Goal: Task Accomplishment & Management: Use online tool/utility

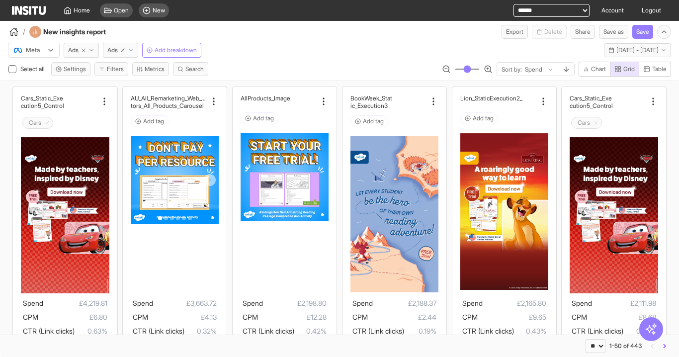
select select "**"
click at [115, 52] on span "Ads" at bounding box center [112, 50] width 10 height 8
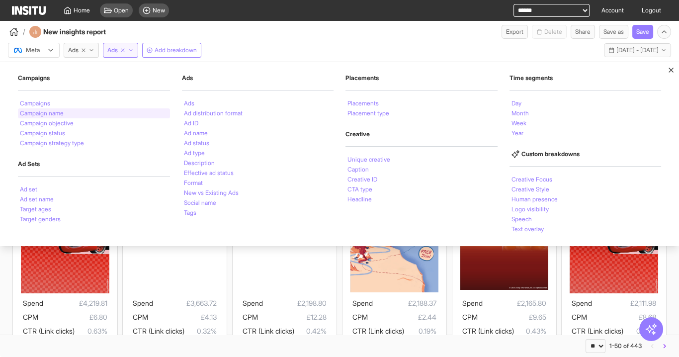
click at [60, 113] on li "Campaign name" at bounding box center [42, 113] width 44 height 6
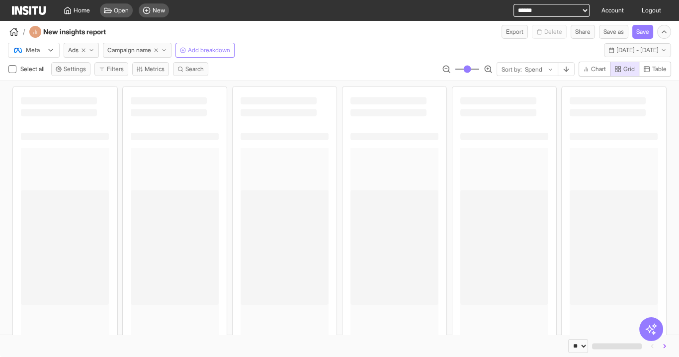
click at [305, 37] on div "/ New insights report Export Delete Share Save as Save" at bounding box center [339, 30] width 679 height 18
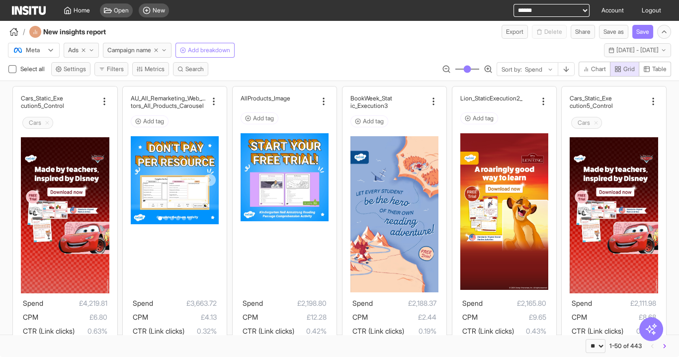
click at [661, 66] on span "Table" at bounding box center [659, 69] width 14 height 8
click at [629, 72] on span "Grid" at bounding box center [628, 69] width 11 height 8
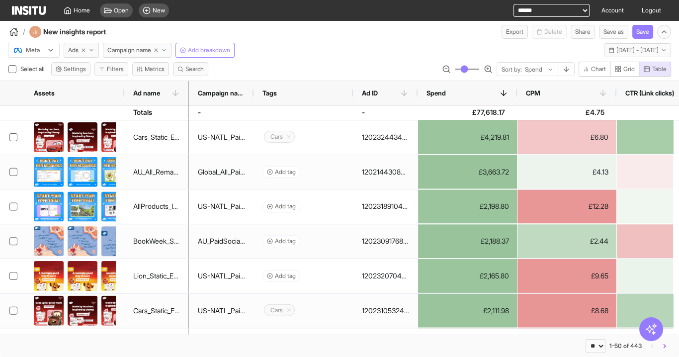
type button "grid"
drag, startPoint x: 127, startPoint y: 6, endPoint x: 168, endPoint y: 10, distance: 41.9
click at [137, 7] on div "Open New" at bounding box center [134, 10] width 77 height 21
click at [152, 12] on div "New" at bounding box center [154, 10] width 30 height 14
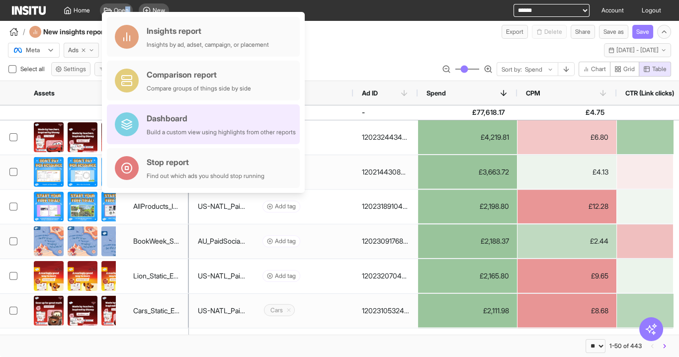
click at [198, 132] on div "Build a custom view using highlights from other reports" at bounding box center [221, 132] width 149 height 8
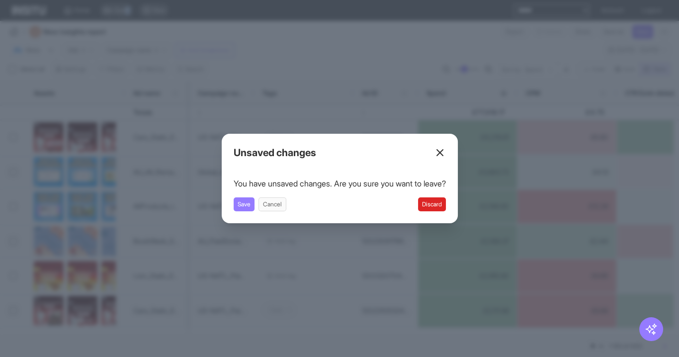
click at [432, 202] on button "Discard" at bounding box center [432, 204] width 28 height 14
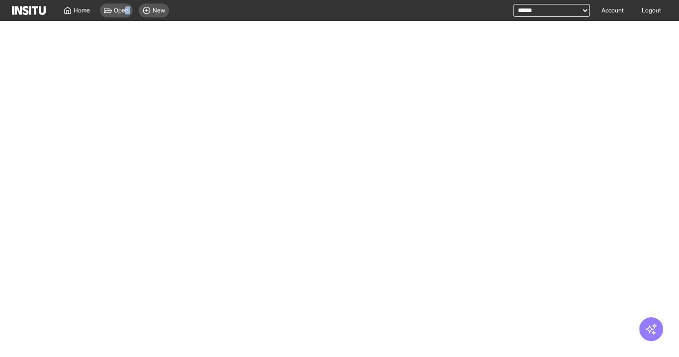
select select "**"
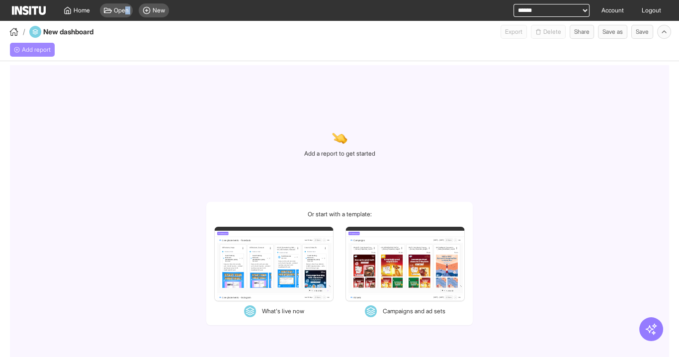
click at [45, 50] on span "Add report" at bounding box center [36, 50] width 29 height 8
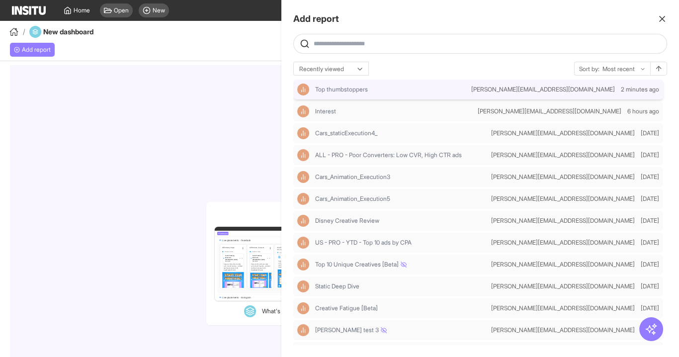
click at [337, 91] on span "Top thumbstoppers" at bounding box center [341, 89] width 53 height 8
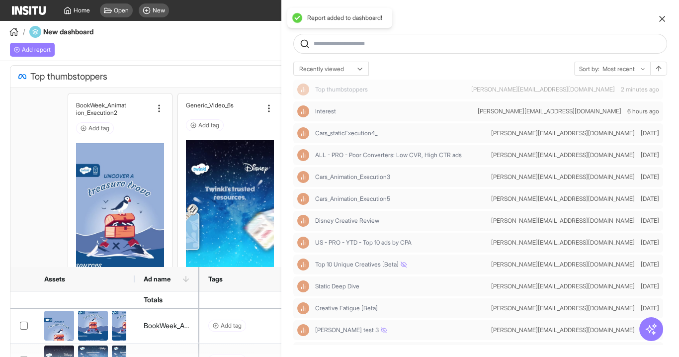
click at [176, 68] on div at bounding box center [339, 178] width 679 height 357
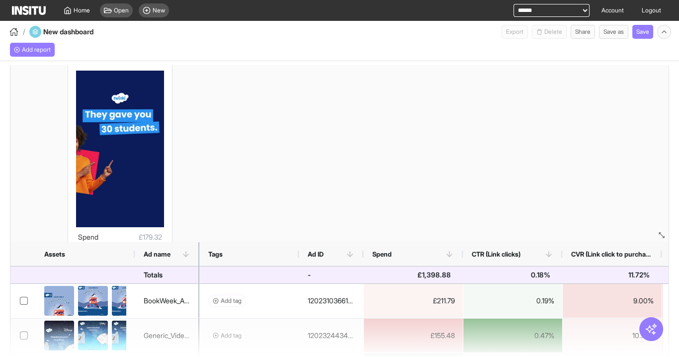
scroll to position [44, 0]
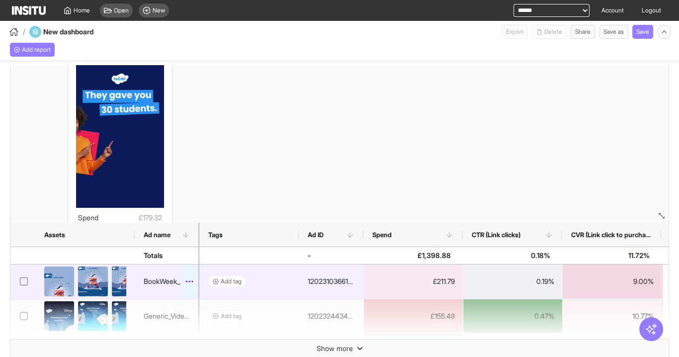
click at [187, 281] on icon at bounding box center [189, 281] width 10 height 10
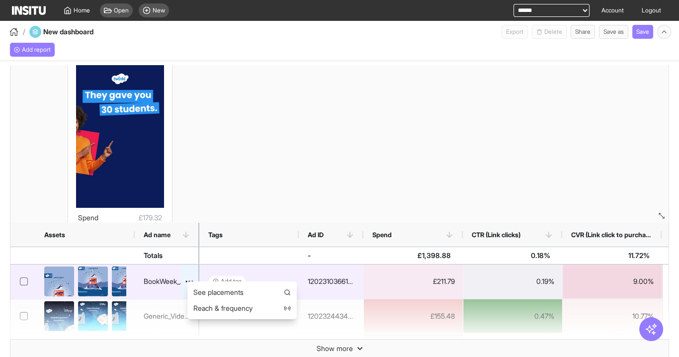
click at [188, 273] on div at bounding box center [189, 281] width 18 height 34
